Goal: Task Accomplishment & Management: Use online tool/utility

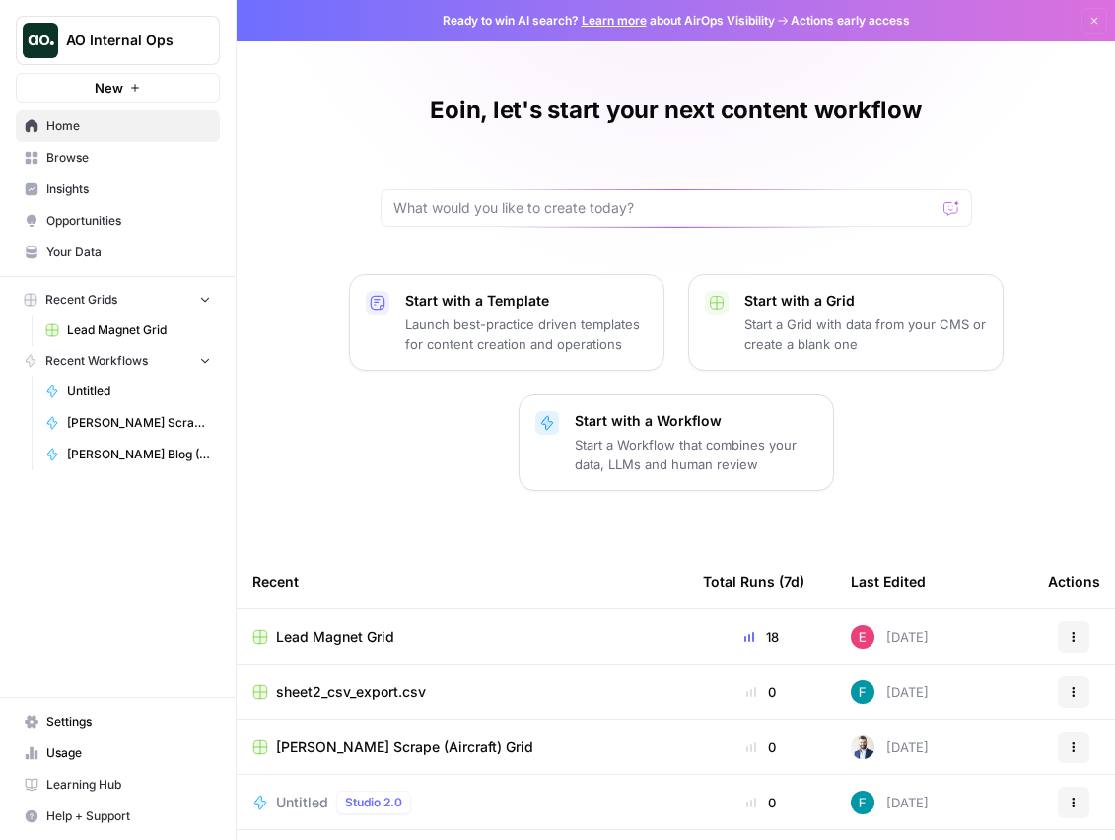
click at [84, 329] on span "Lead Magnet Grid" at bounding box center [139, 330] width 144 height 18
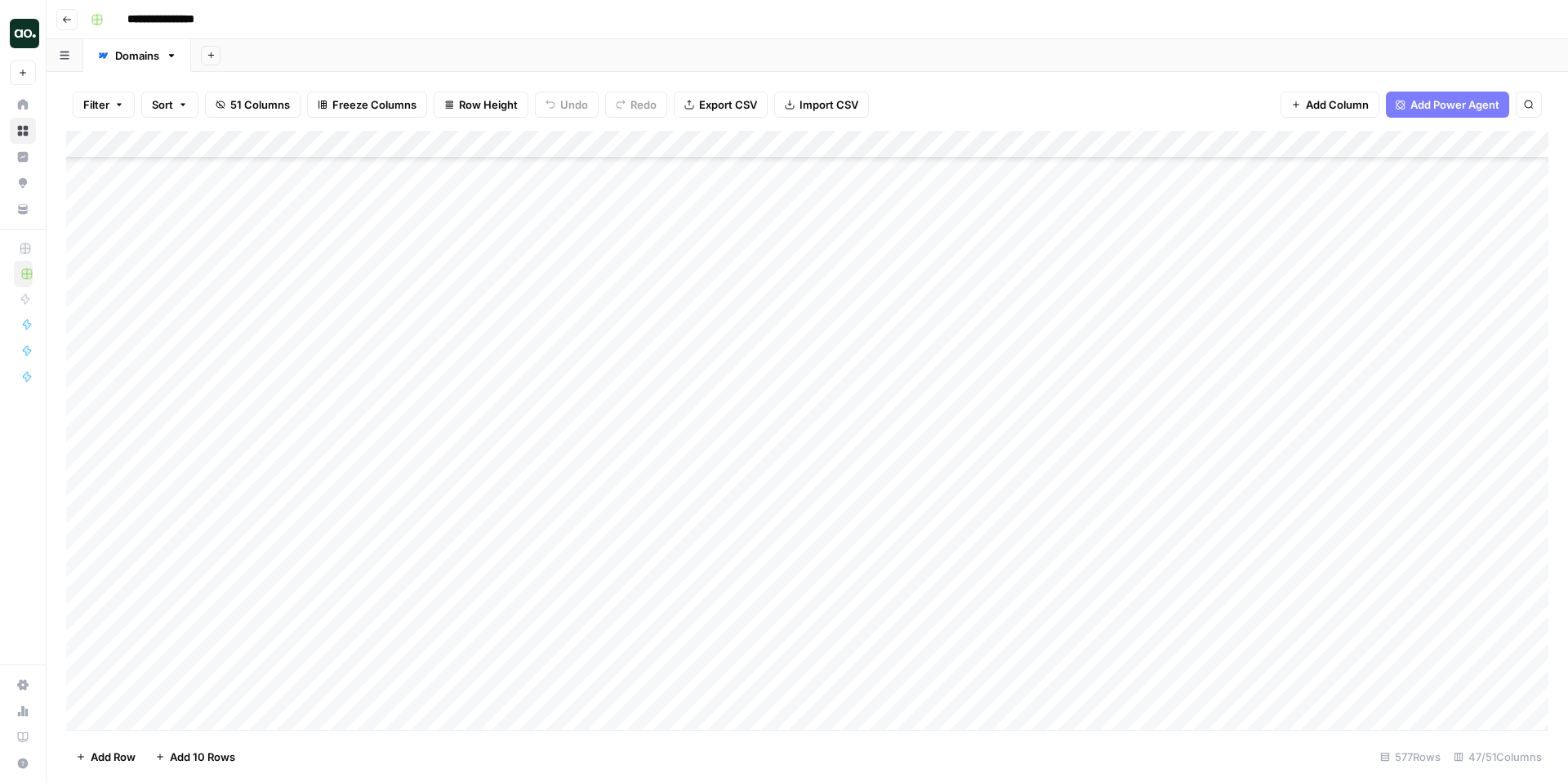
scroll to position [23966, 0]
click at [143, 695] on div "Add Column" at bounding box center [807, 430] width 1482 height 599
type textarea "**********"
click at [364, 669] on div "Add Column" at bounding box center [807, 430] width 1482 height 599
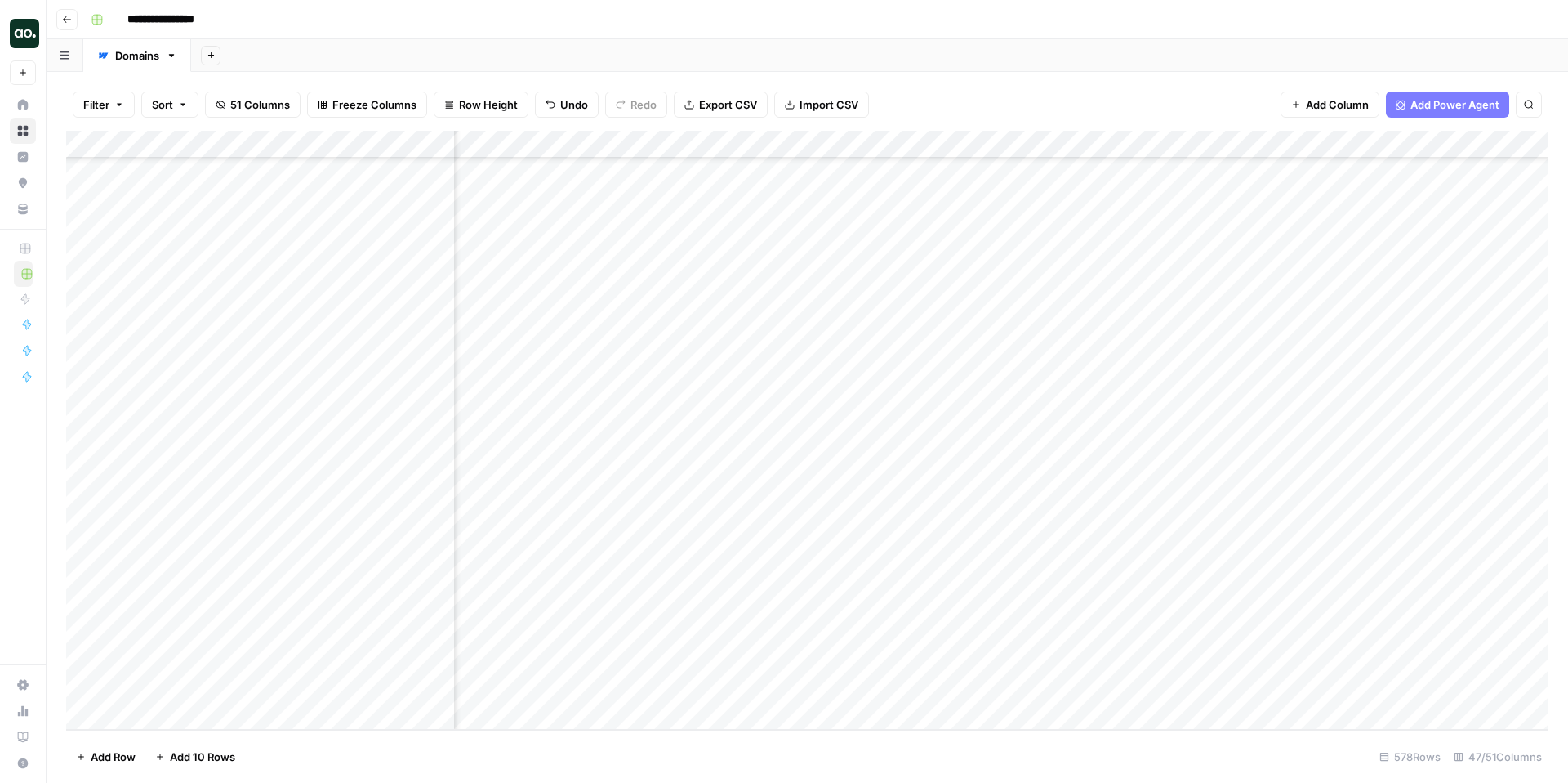
scroll to position [24008, 5921]
click at [923, 544] on div "Add Column" at bounding box center [807, 430] width 1482 height 599
click at [868, 695] on div "Add Column" at bounding box center [807, 430] width 1482 height 599
click at [923, 695] on div "Add Column" at bounding box center [807, 430] width 1482 height 599
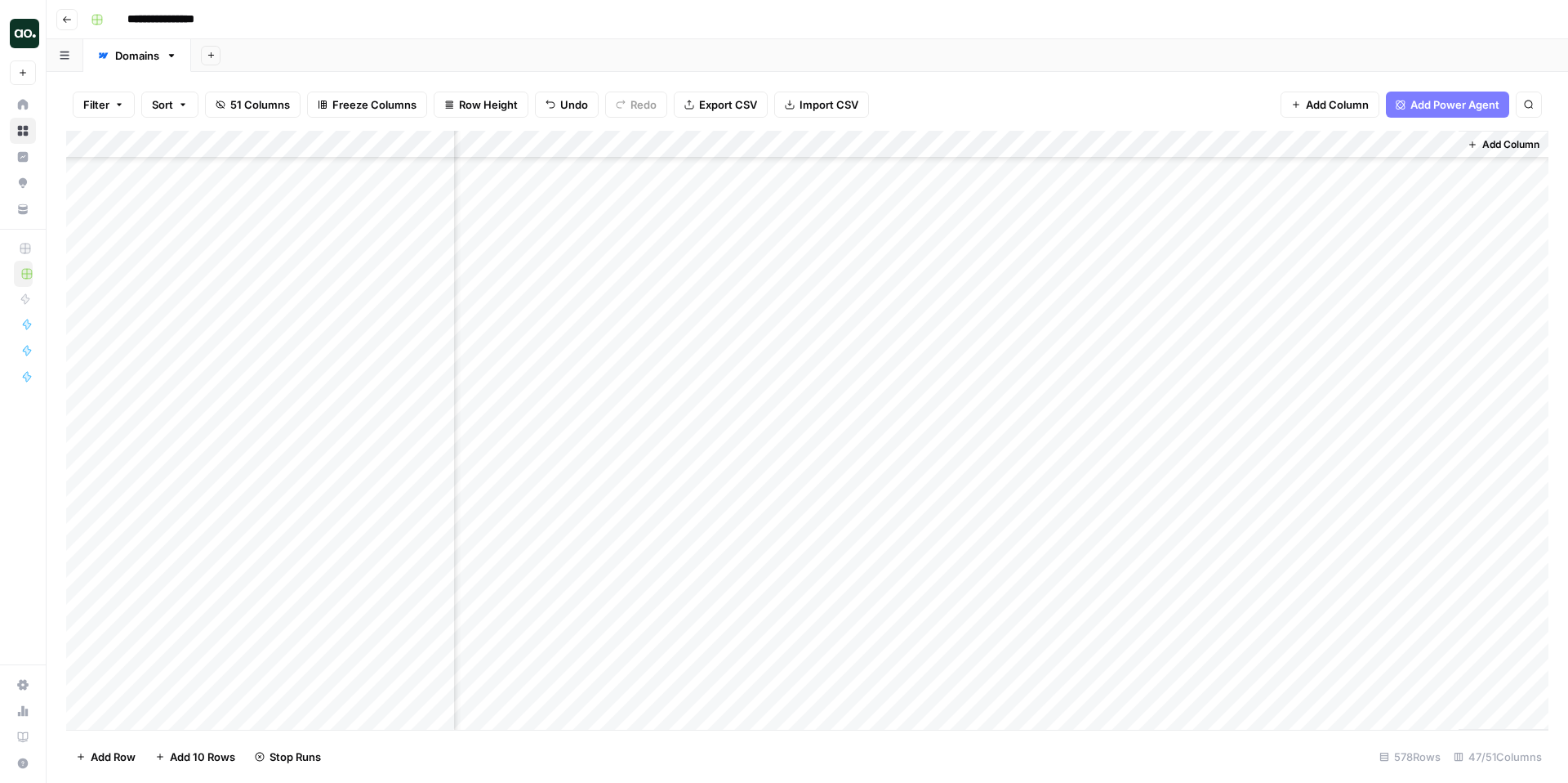
scroll to position [24008, 6014]
click at [923, 674] on div "Add Column" at bounding box center [807, 430] width 1482 height 599
